Goal: Check status: Check status

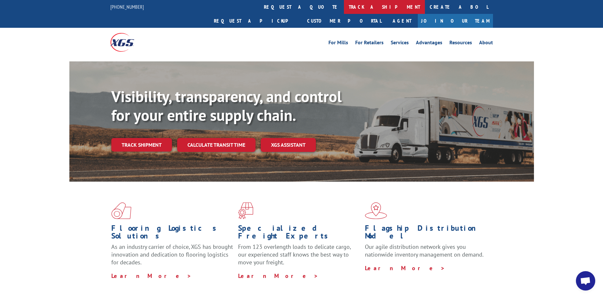
click at [344, 4] on link "track a shipment" at bounding box center [384, 7] width 81 height 14
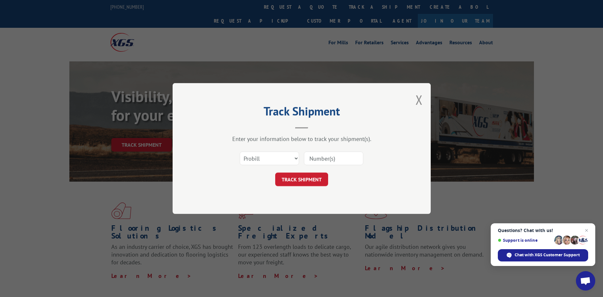
click at [326, 160] on input at bounding box center [333, 158] width 59 height 14
type input "17516288"
click button "TRACK SHIPMENT" at bounding box center [301, 179] width 53 height 14
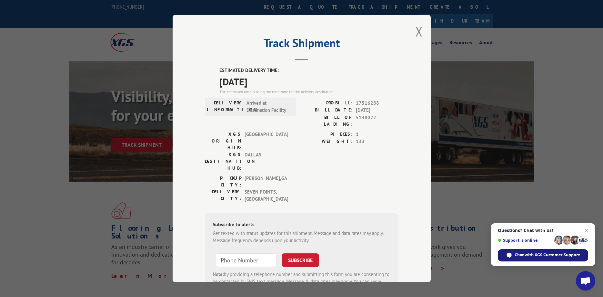
click at [538, 254] on span "Chat with XGS Customer Support" at bounding box center [547, 255] width 65 height 6
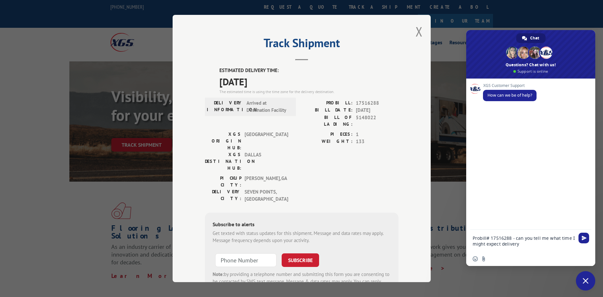
type textarea "Probill# 17516288 - can you tell me what time I might expect delivery?"
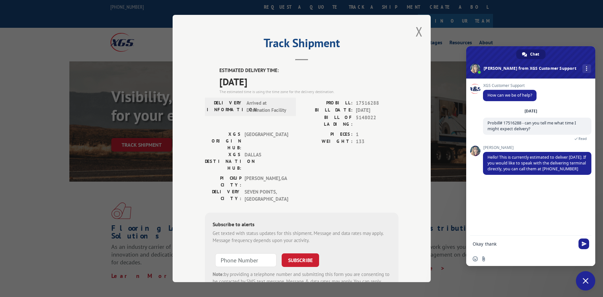
type textarea "Okay thanks"
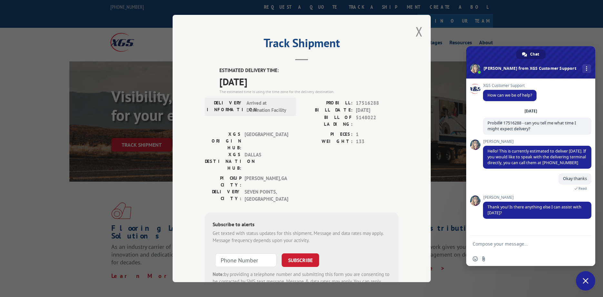
scroll to position [9, 0]
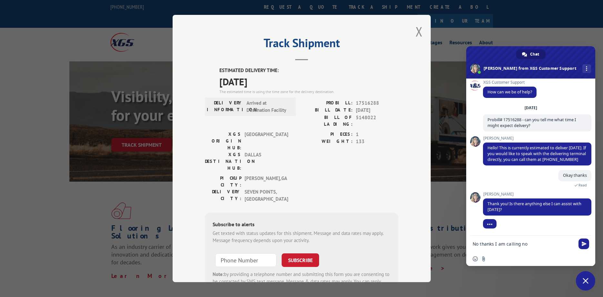
type textarea "No thanks I am calling now"
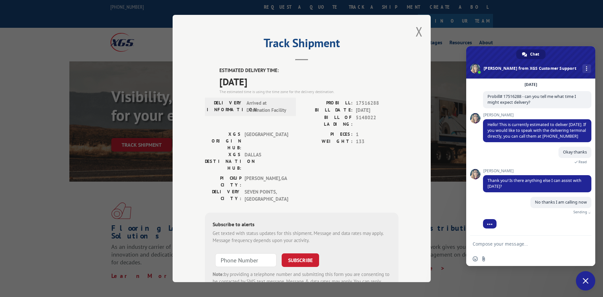
scroll to position [25, 0]
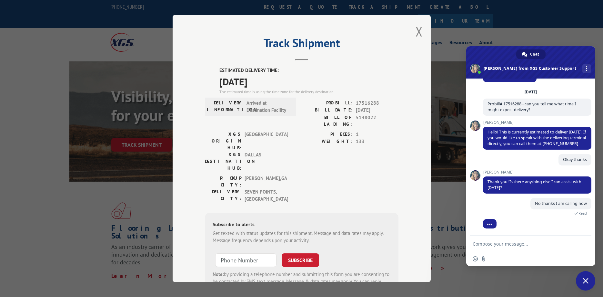
click at [586, 275] on span "Close chat" at bounding box center [585, 280] width 19 height 19
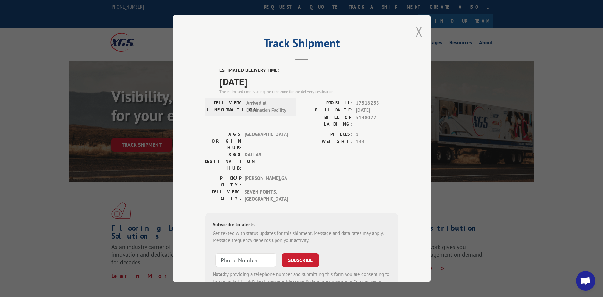
click at [420, 34] on button "Close modal" at bounding box center [419, 31] width 7 height 17
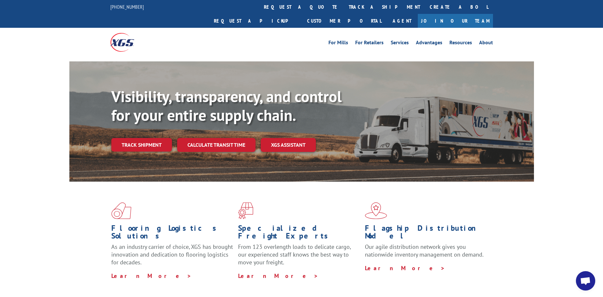
scroll to position [12, 0]
